Goal: Task Accomplishment & Management: Manage account settings

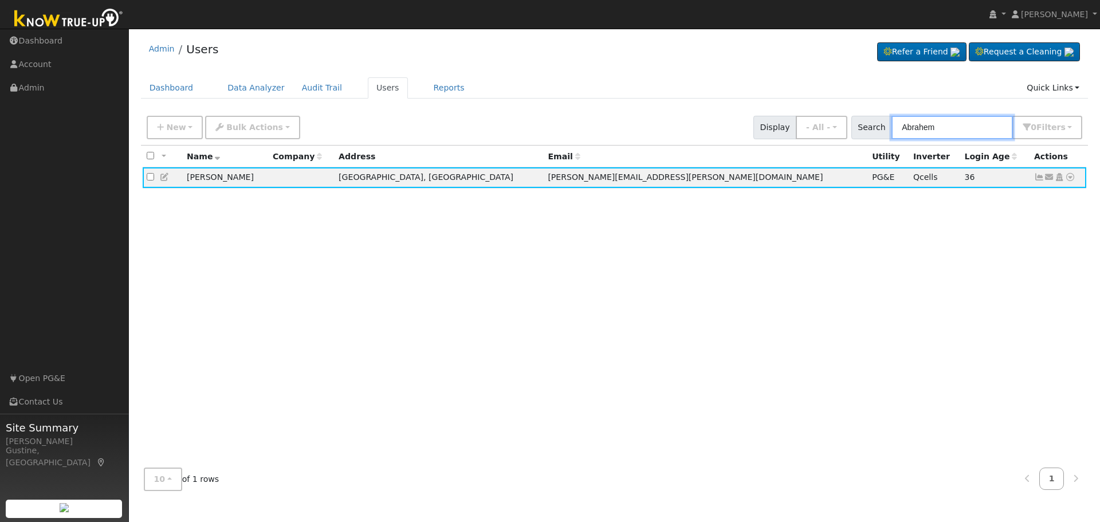
click at [928, 127] on input "Abrahem" at bounding box center [952, 127] width 121 height 23
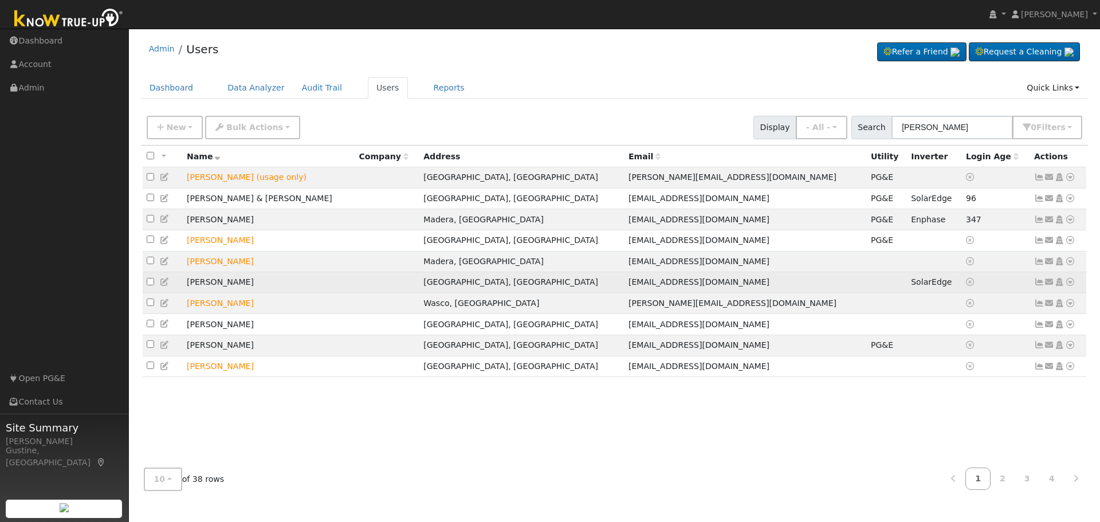
click at [1041, 286] on icon at bounding box center [1039, 282] width 10 height 8
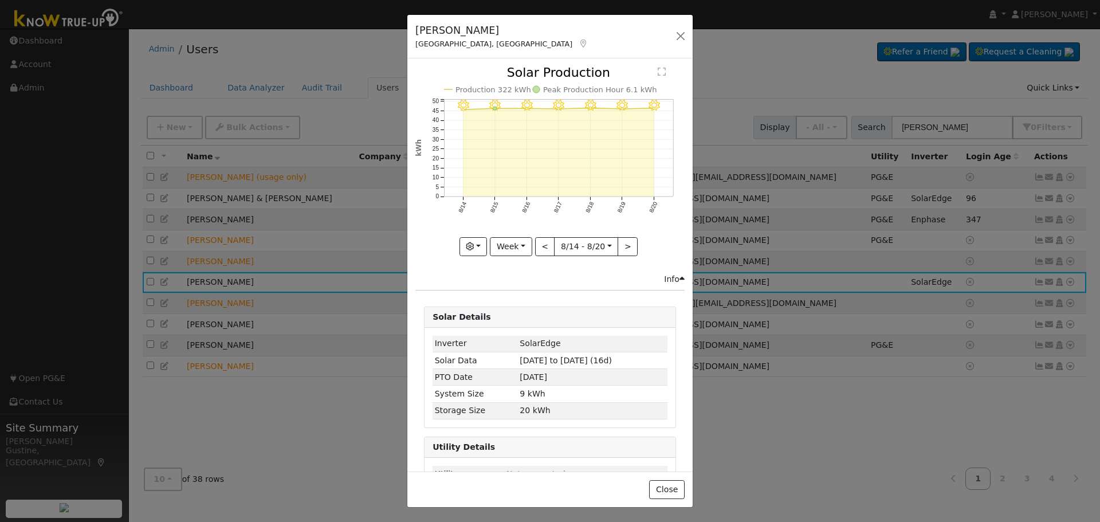
click at [670, 34] on div "[PERSON_NAME], [GEOGRAPHIC_DATA] Default Account Default Account [STREET_ADDRES…" at bounding box center [549, 37] width 285 height 44
click at [683, 41] on button "button" at bounding box center [681, 36] width 16 height 16
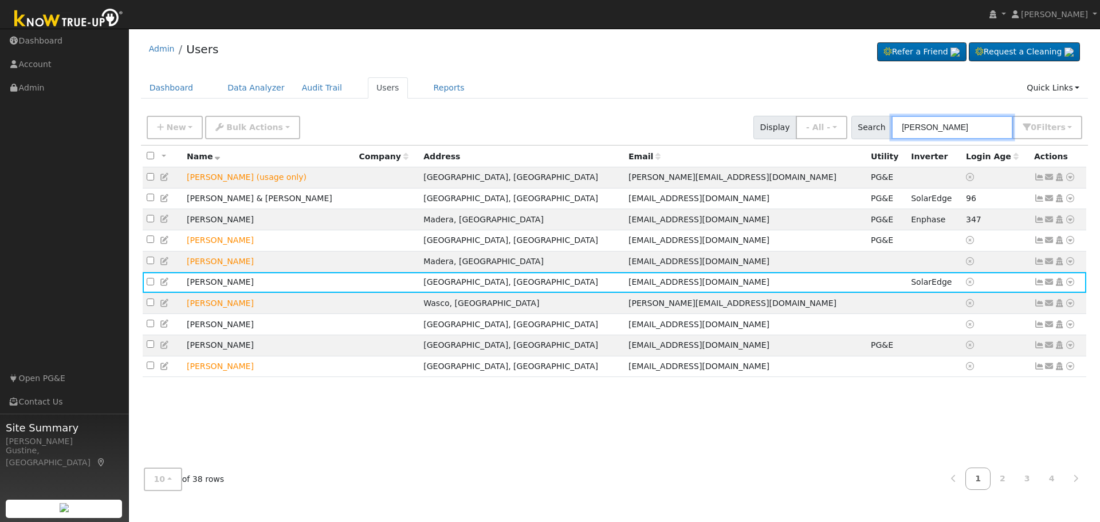
drag, startPoint x: 945, startPoint y: 132, endPoint x: 747, endPoint y: 126, distance: 198.4
click at [747, 126] on div "New Add User Quick Add Quick Connect Quick Convert Lead Bulk Actions Send Email…" at bounding box center [614, 126] width 940 height 28
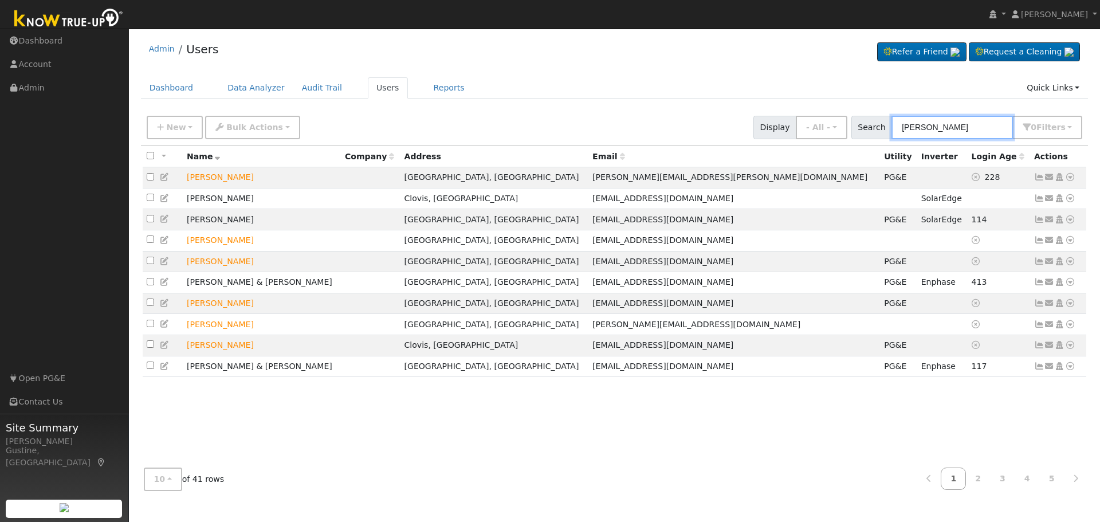
click at [905, 132] on input "[PERSON_NAME]" at bounding box center [952, 127] width 121 height 23
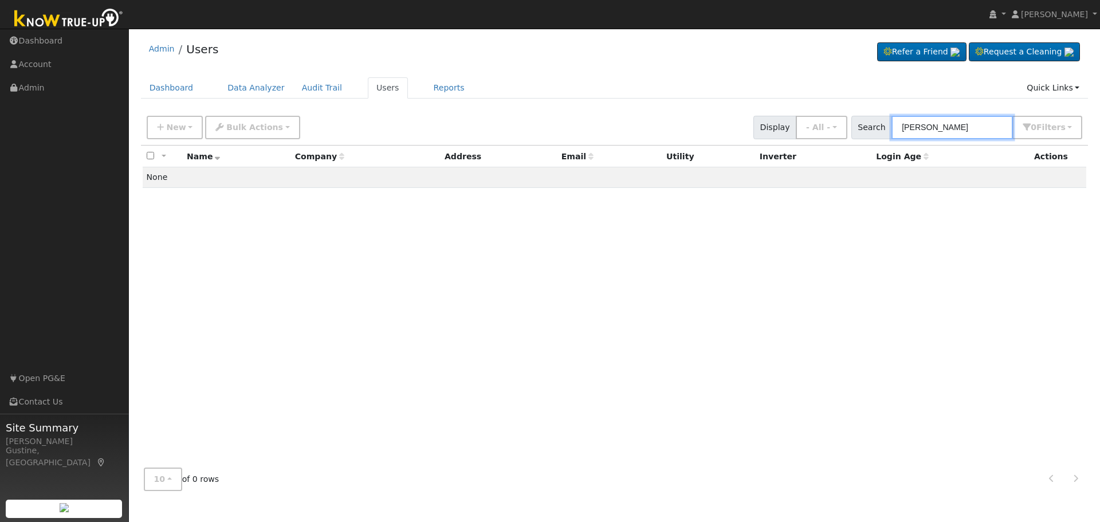
type input "[PERSON_NAME]"
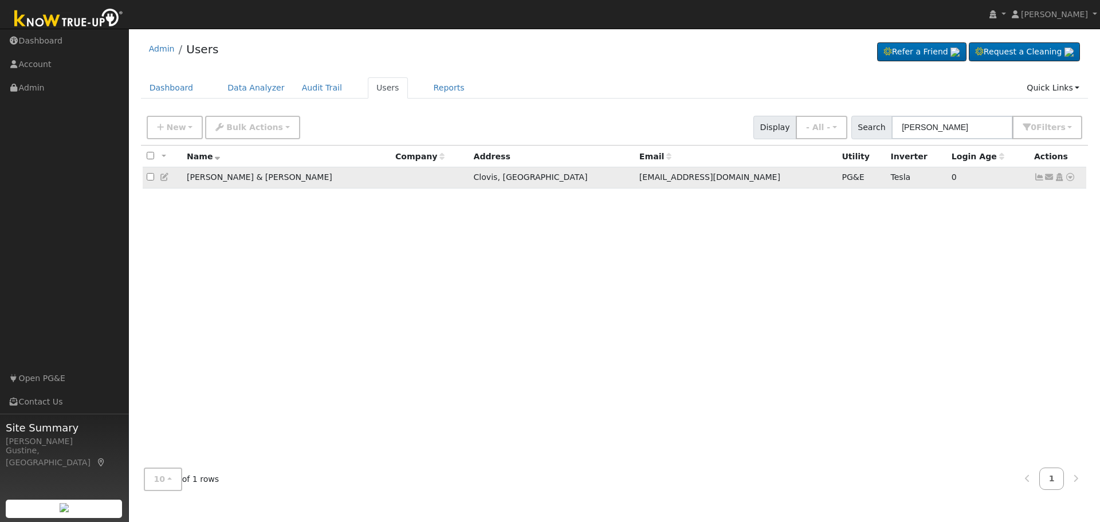
click at [1039, 179] on icon at bounding box center [1039, 177] width 10 height 8
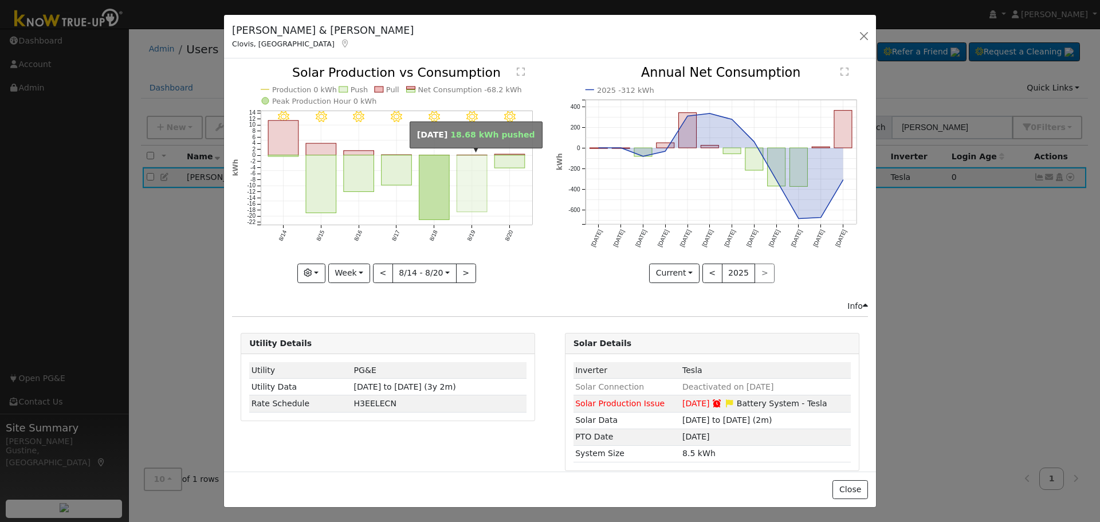
click at [478, 170] on rect "onclick=""" at bounding box center [472, 183] width 30 height 57
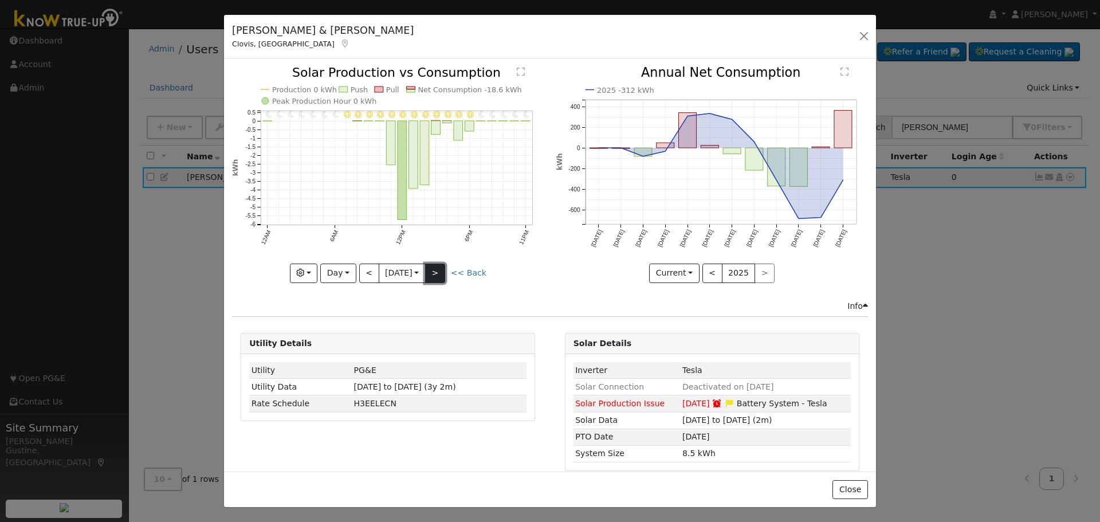
click at [433, 264] on button ">" at bounding box center [435, 273] width 20 height 19
type input "[DATE]"
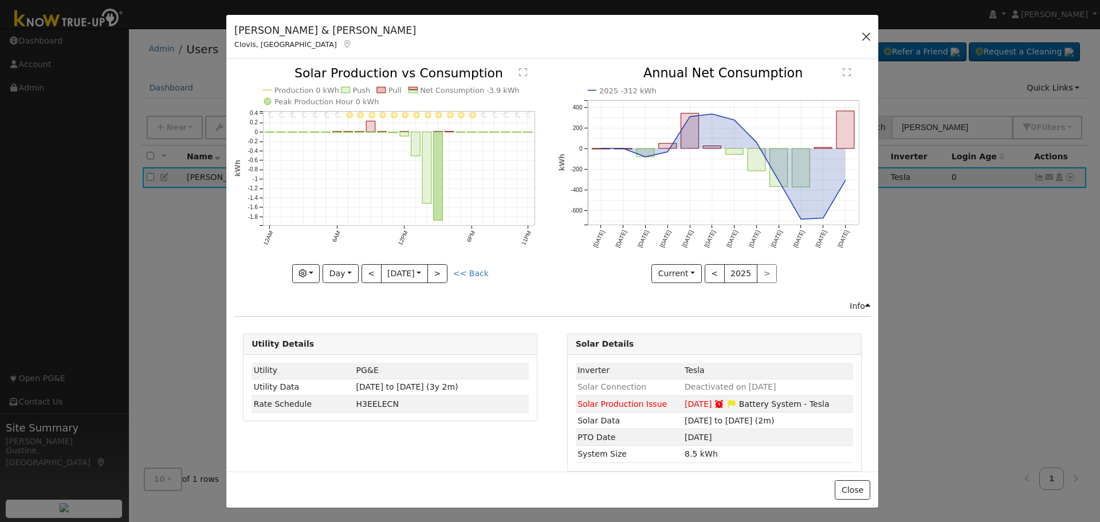
drag, startPoint x: 854, startPoint y: 38, endPoint x: 861, endPoint y: 37, distance: 7.5
click at [857, 38] on div "[PERSON_NAME] & [PERSON_NAME], [GEOGRAPHIC_DATA] Default Account Default Accoun…" at bounding box center [552, 37] width 652 height 44
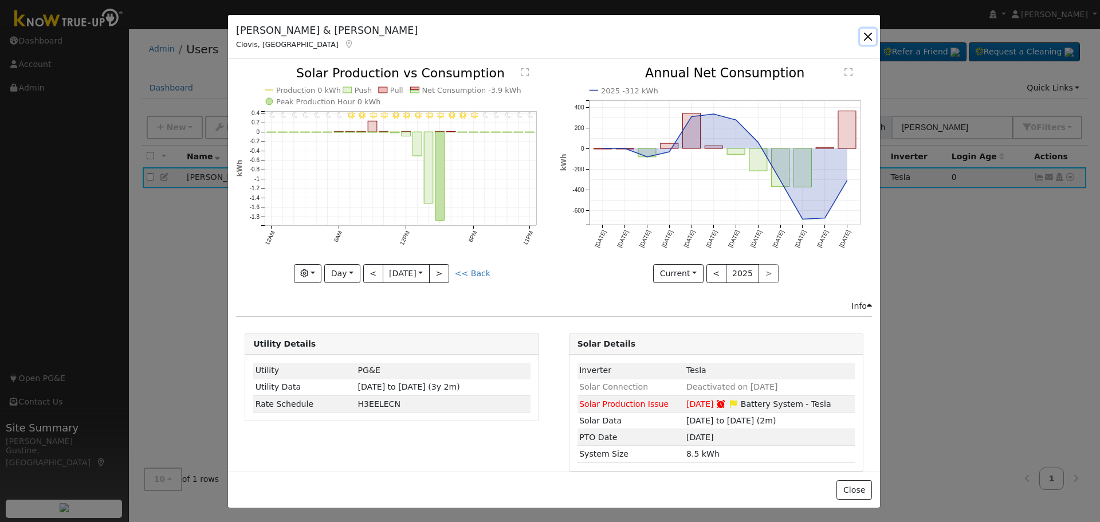
click at [862, 37] on button "button" at bounding box center [868, 37] width 16 height 16
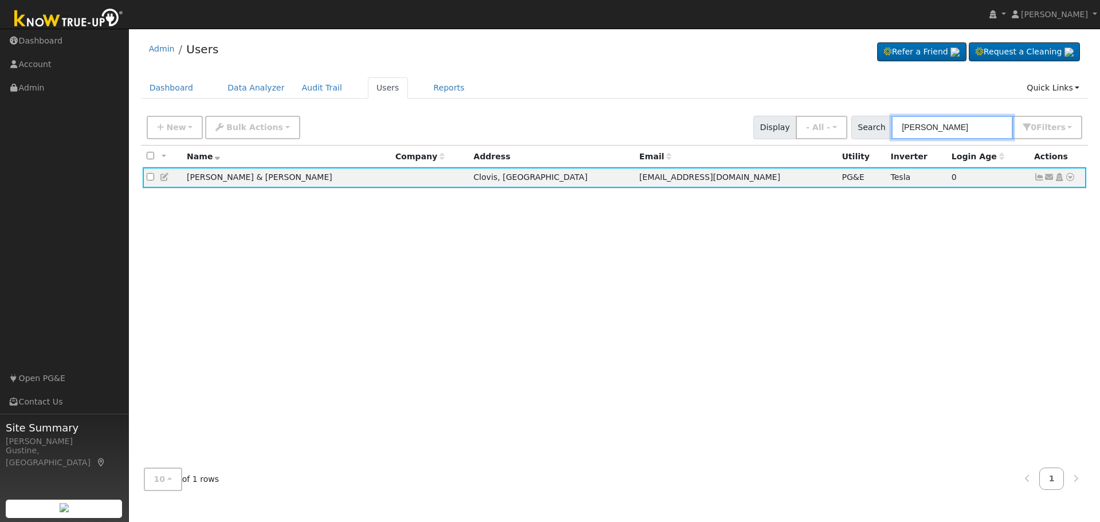
drag, startPoint x: 970, startPoint y: 123, endPoint x: 704, endPoint y: 117, distance: 265.4
click at [708, 117] on div "New Add User Quick Add Quick Connect Quick Convert Lead Bulk Actions Send Email…" at bounding box center [614, 126] width 940 height 28
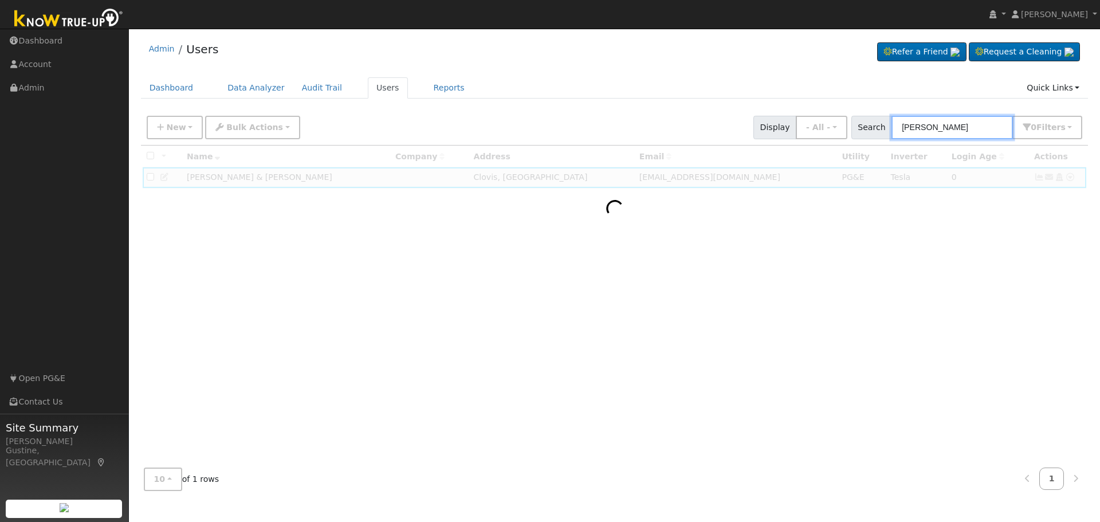
type input "[PERSON_NAME]"
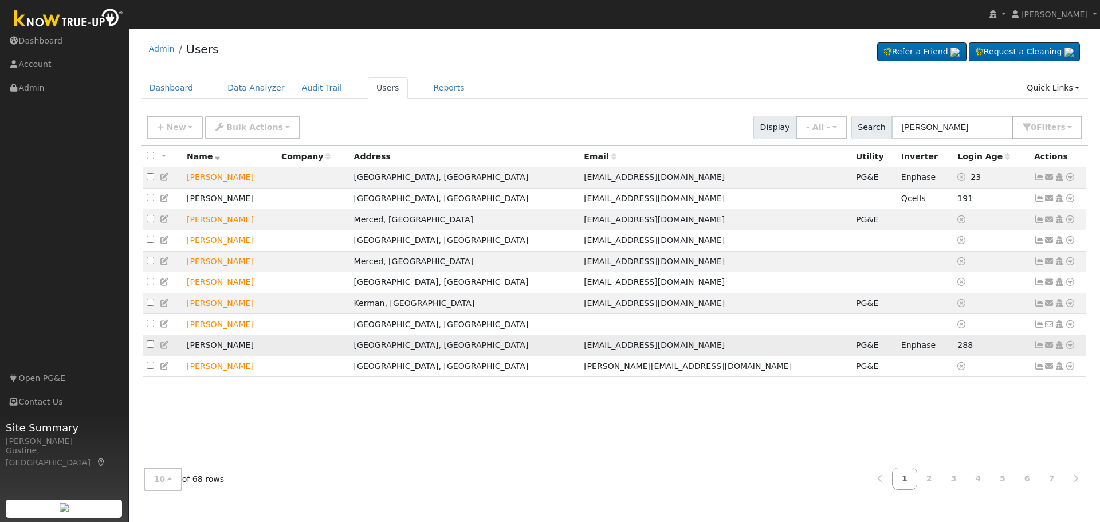
click at [1038, 349] on icon at bounding box center [1039, 345] width 10 height 8
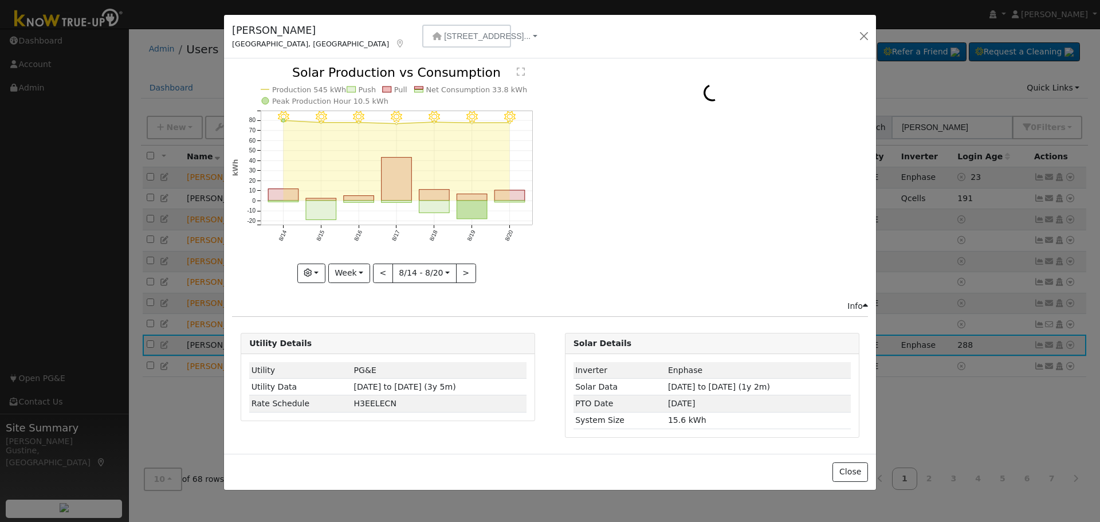
click at [489, 199] on icon "8/20 - Clear 8/19 - Clear 8/18 - Clear 8/17 - Clear 8/16 - Clear 8/15 - Clear 8…" at bounding box center [388, 173] width 312 height 215
click at [444, 36] on span "[STREET_ADDRESS]..." at bounding box center [487, 36] width 87 height 9
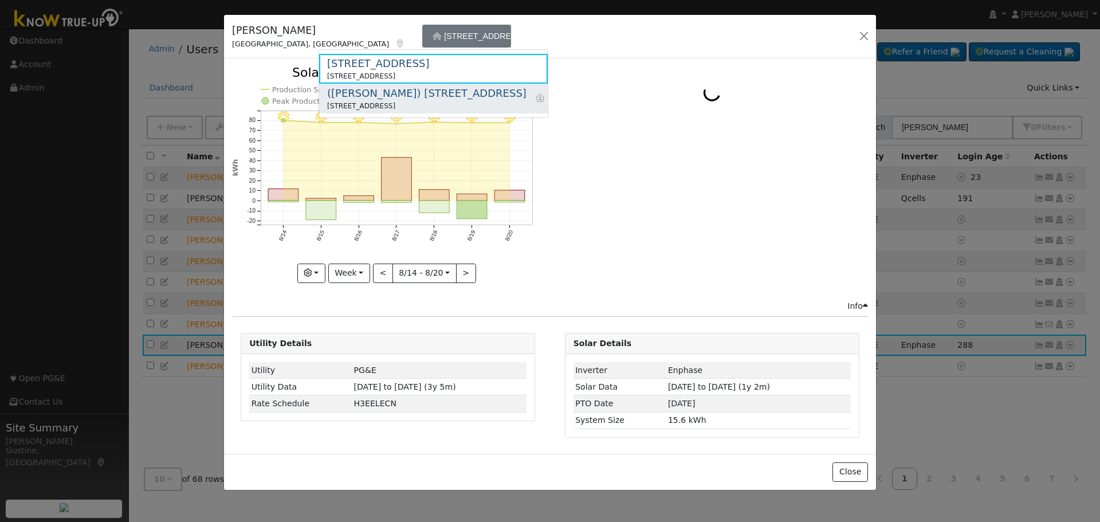
click at [379, 93] on div "([PERSON_NAME]) [STREET_ADDRESS]" at bounding box center [426, 92] width 199 height 15
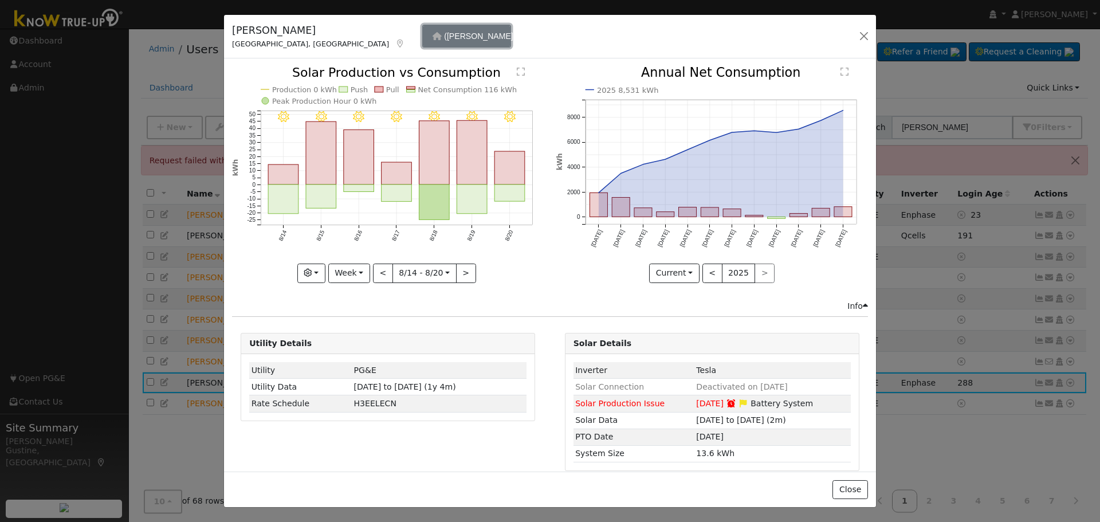
click at [444, 35] on span "([PERSON_NAME]) ..." at bounding box center [484, 36] width 81 height 9
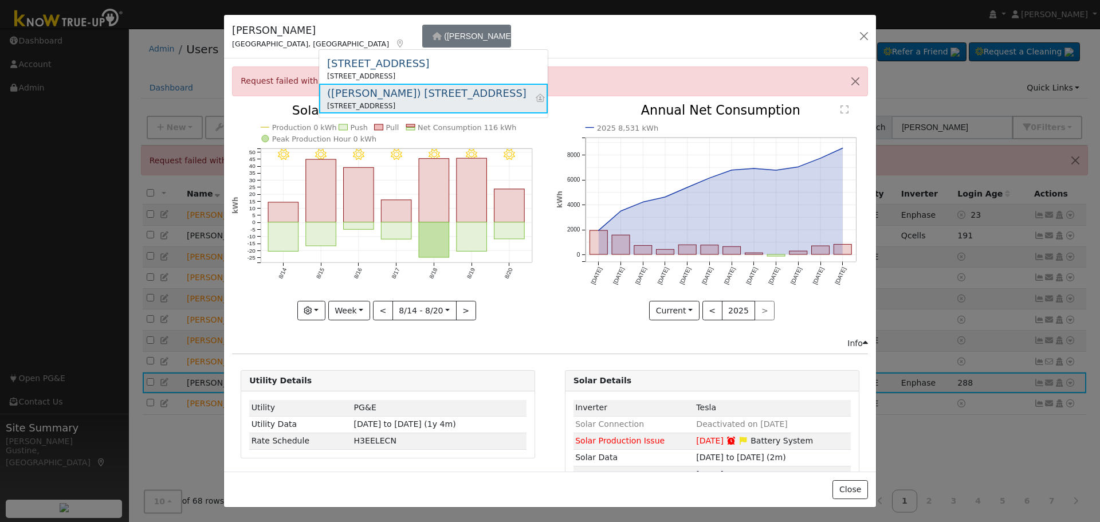
click at [424, 107] on div "[STREET_ADDRESS]" at bounding box center [426, 106] width 199 height 10
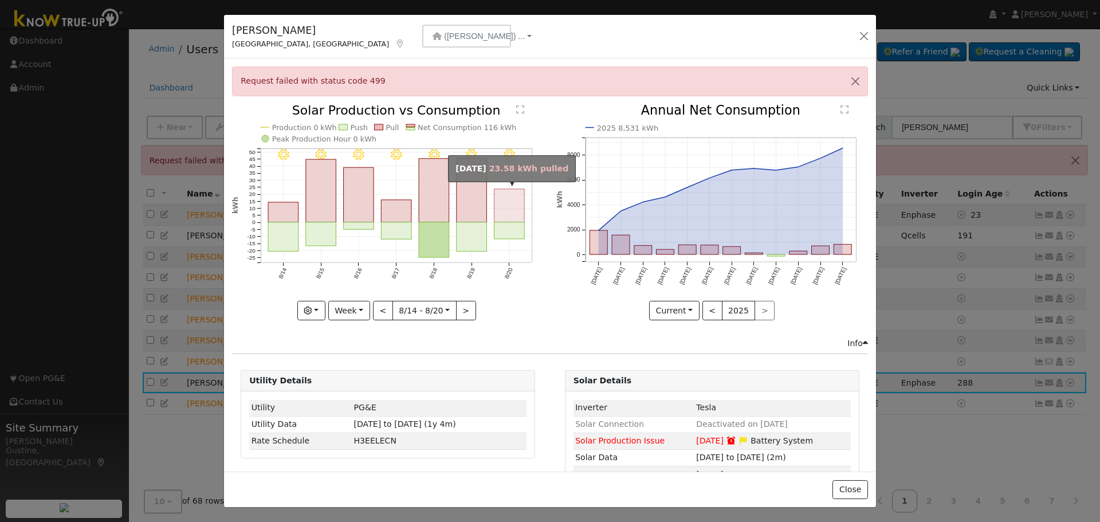
click at [508, 205] on rect "onclick=""" at bounding box center [510, 205] width 30 height 33
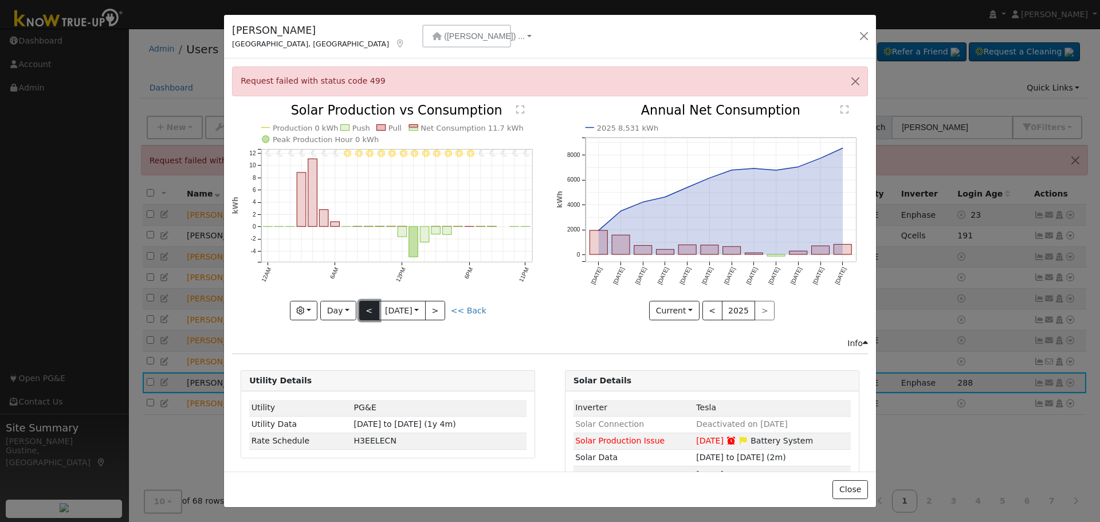
click at [359, 308] on button "<" at bounding box center [369, 310] width 20 height 19
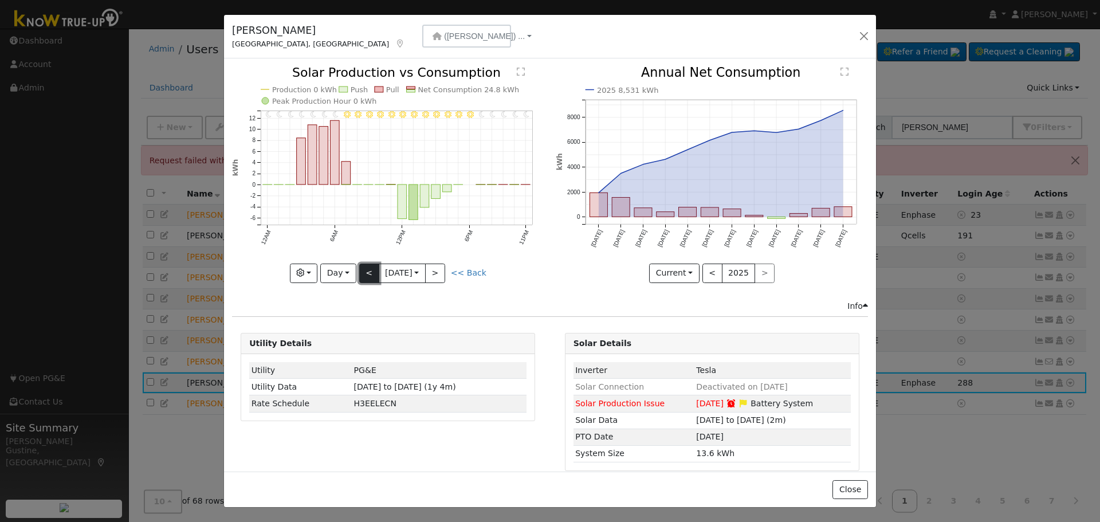
click at [369, 265] on button "<" at bounding box center [369, 273] width 20 height 19
click at [369, 265] on div "11PM - Clear 10PM - Clear 9PM - Clear 8PM - Clear 7PM - Clear 6PM - Clear 5PM -…" at bounding box center [388, 174] width 312 height 216
click at [369, 265] on button "<" at bounding box center [369, 273] width 20 height 19
type input "[DATE]"
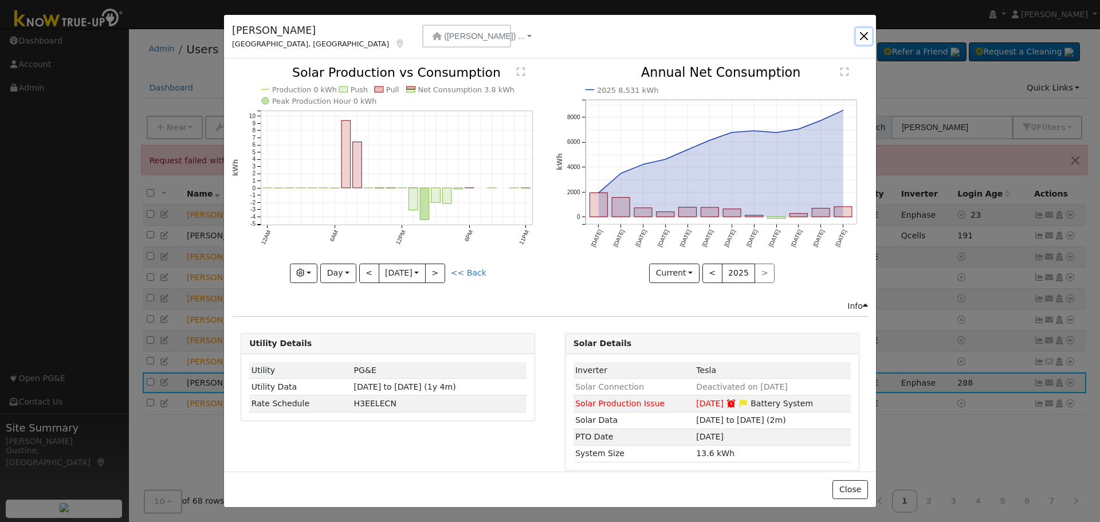
click at [869, 28] on button "button" at bounding box center [864, 36] width 16 height 16
